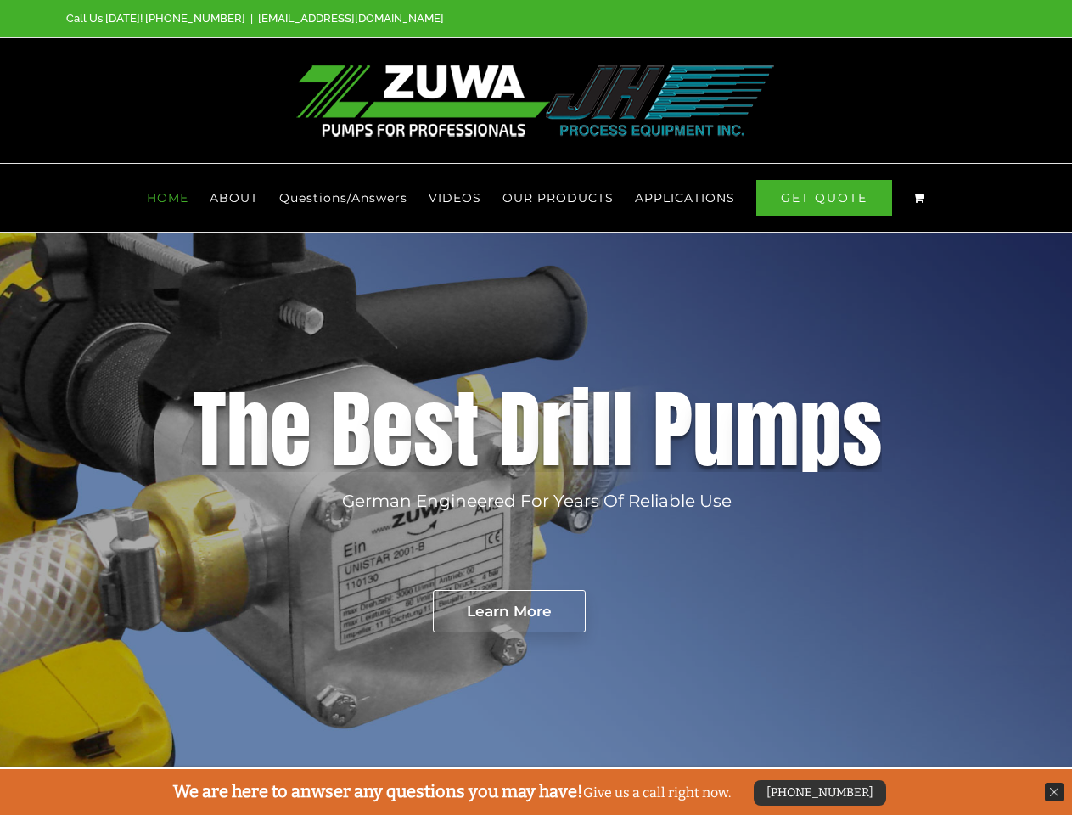
click at [536, 408] on div "D" at bounding box center [520, 429] width 42 height 85
click at [559, 198] on span "OUR PRODUCTS" at bounding box center [558, 198] width 111 height 12
click at [684, 198] on span "APPLICATIONS" at bounding box center [685, 198] width 100 height 12
click at [536, 501] on rs-layer "German Engineered For Years Of Reliable Use" at bounding box center [537, 500] width 390 height 25
click at [509, 611] on rs-layer "Learn More" at bounding box center [509, 611] width 153 height 42
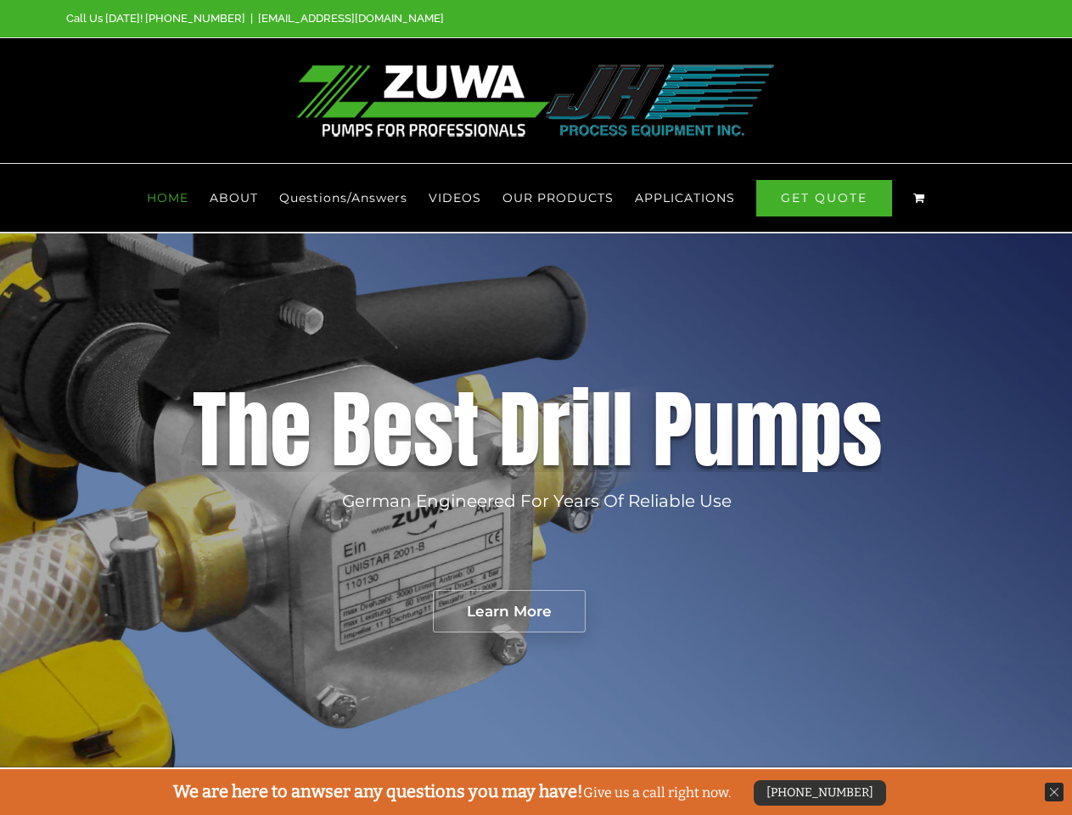
click at [818, 793] on div "[PHONE_NUMBER]" at bounding box center [820, 792] width 132 height 25
click at [1054, 792] on img at bounding box center [1054, 792] width 19 height 19
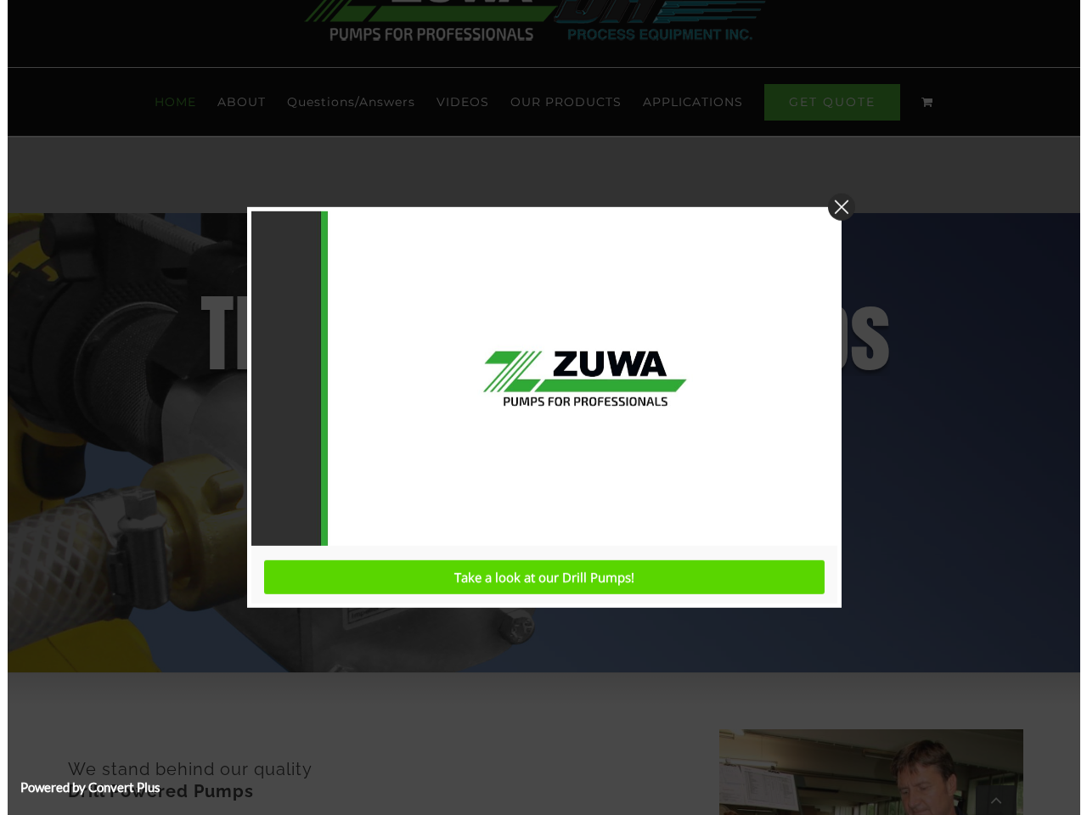
scroll to position [768, 0]
